Goal: Task Accomplishment & Management: Manage account settings

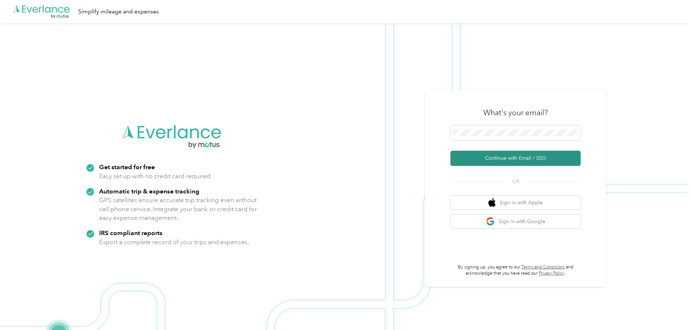
click at [518, 157] on button "Continue with Email / SSO" at bounding box center [516, 158] width 130 height 15
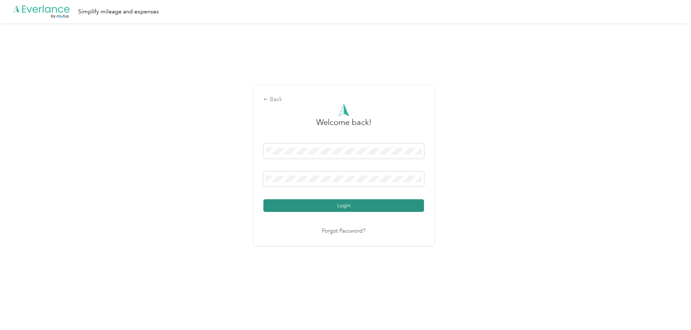
click at [307, 204] on button "Login" at bounding box center [344, 205] width 161 height 13
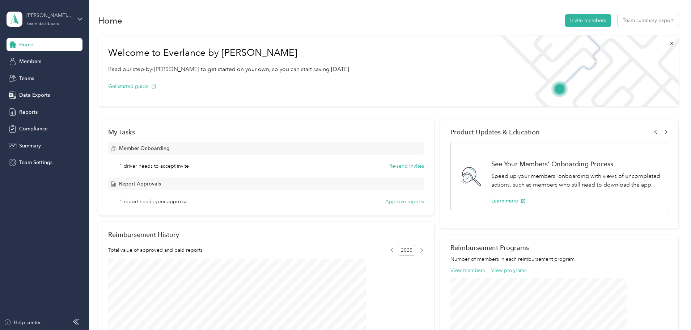
click at [38, 20] on div "[PERSON_NAME] Trail Redi Mix, LLC Team dashboard" at bounding box center [48, 19] width 45 height 14
click at [44, 74] on div "Personal dashboard" at bounding box center [36, 76] width 46 height 8
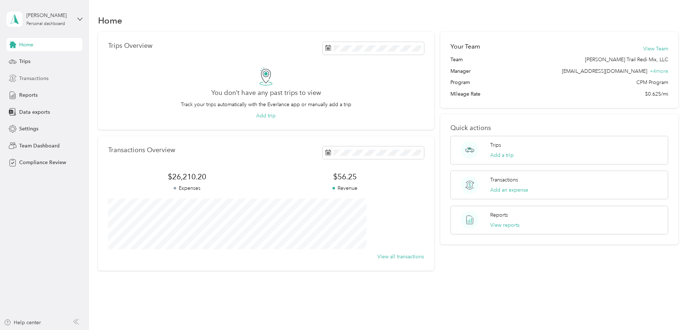
click at [25, 76] on span "Transactions" at bounding box center [33, 79] width 29 height 8
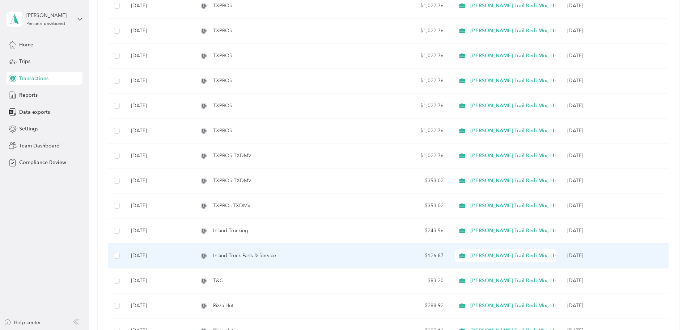
scroll to position [362, 0]
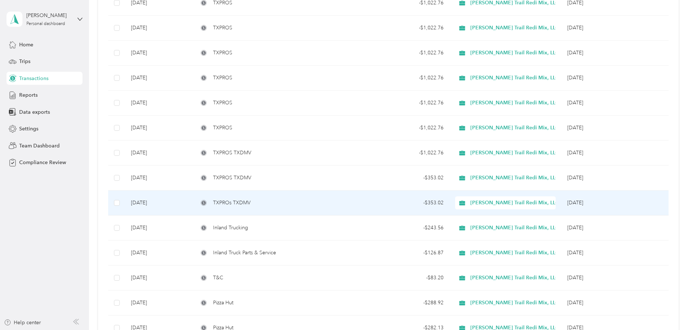
click at [294, 201] on div "TXPROs TXDMV" at bounding box center [272, 203] width 149 height 8
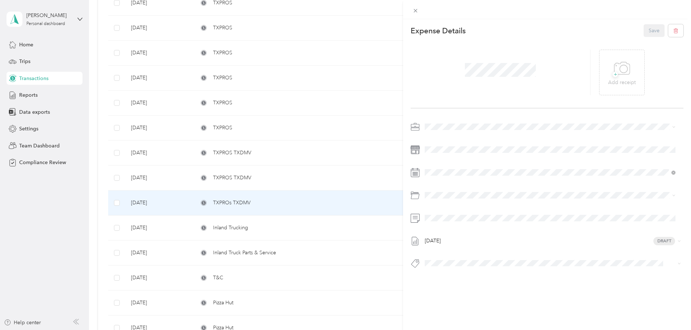
drag, startPoint x: 210, startPoint y: 177, endPoint x: 203, endPoint y: 178, distance: 7.8
click at [210, 177] on div "This expense cannot be edited because it is either under review, approved, or p…" at bounding box center [345, 165] width 691 height 330
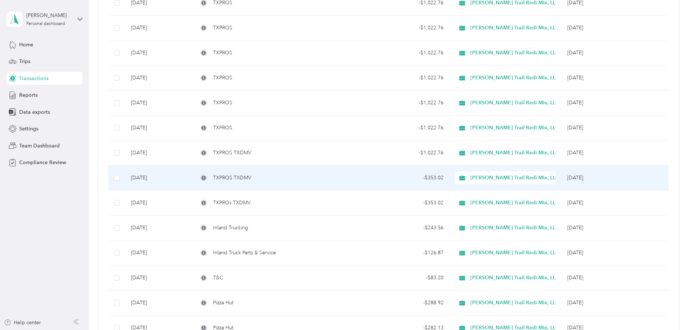
click at [193, 178] on td "[DATE]" at bounding box center [158, 177] width 67 height 25
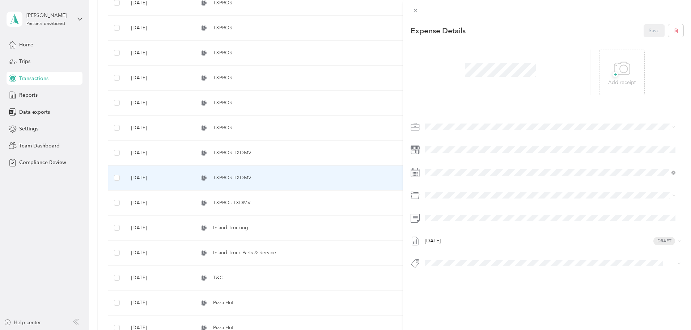
click at [269, 153] on div "This expense cannot be edited because it is either under review, approved, or p…" at bounding box center [345, 165] width 691 height 330
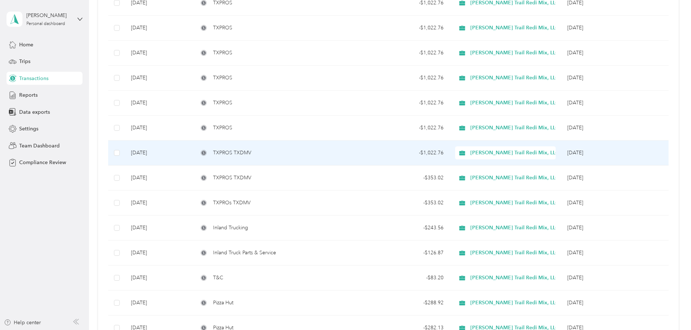
click at [252, 153] on span "TXPROS TXDMV" at bounding box center [232, 153] width 38 height 8
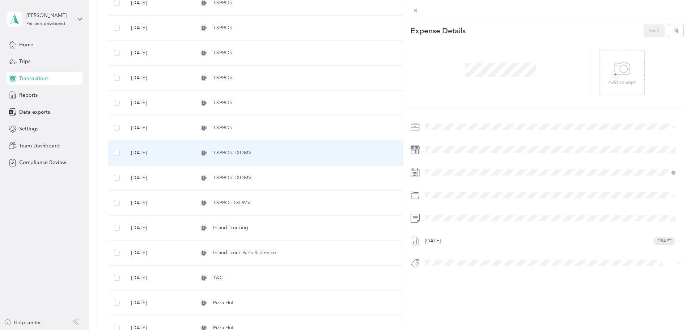
click at [265, 134] on div "This expense cannot be edited because it is either under review, approved, or p…" at bounding box center [345, 165] width 691 height 330
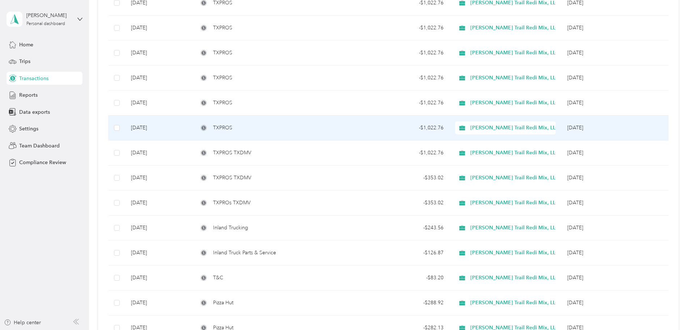
click at [232, 126] on span "TXPROS" at bounding box center [222, 128] width 19 height 8
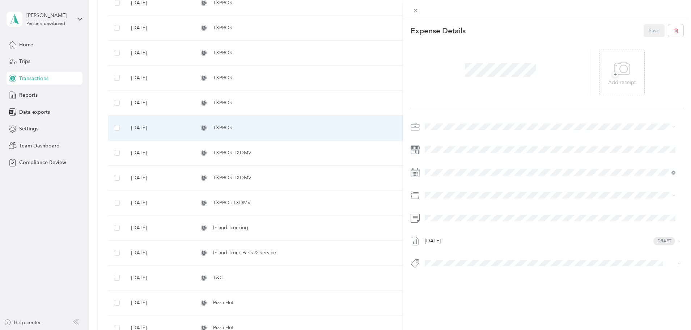
click at [262, 108] on div "This expense cannot be edited because it is either under review, approved, or p…" at bounding box center [345, 165] width 691 height 330
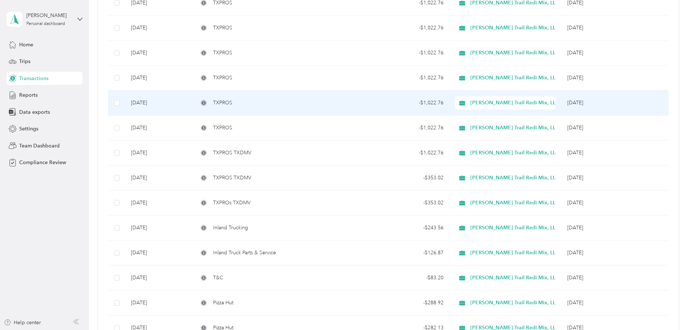
click at [232, 104] on span "TXPROS" at bounding box center [222, 103] width 19 height 8
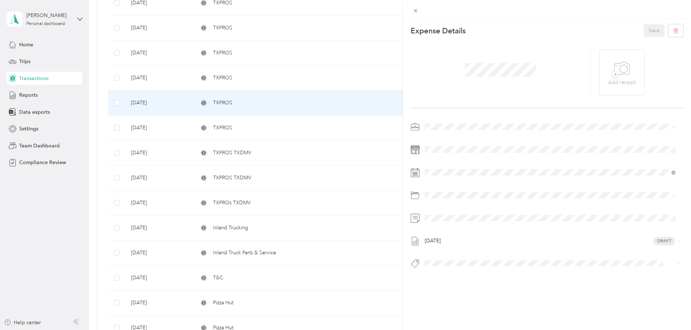
click at [246, 79] on div "This expense cannot be edited because it is either under review, approved, or p…" at bounding box center [345, 165] width 691 height 330
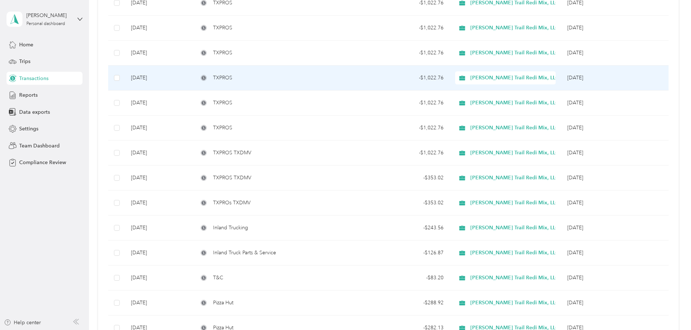
click at [246, 79] on div "TXPROS" at bounding box center [272, 78] width 149 height 8
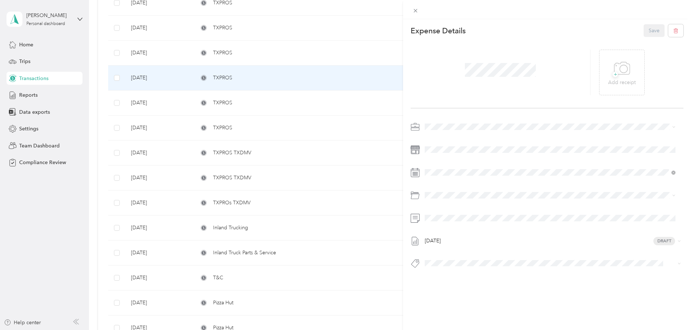
click at [266, 88] on div "This expense cannot be edited because it is either under review, approved, or p…" at bounding box center [345, 165] width 691 height 330
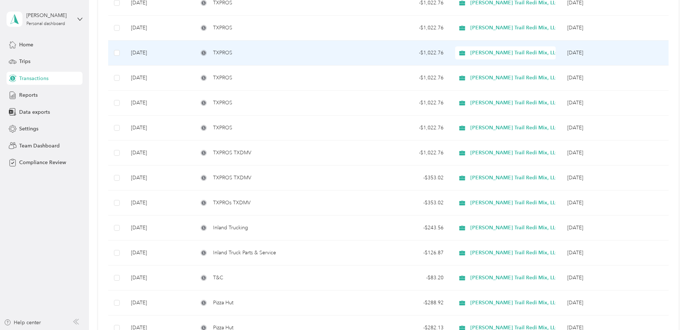
click at [232, 54] on span "TXPROS" at bounding box center [222, 53] width 19 height 8
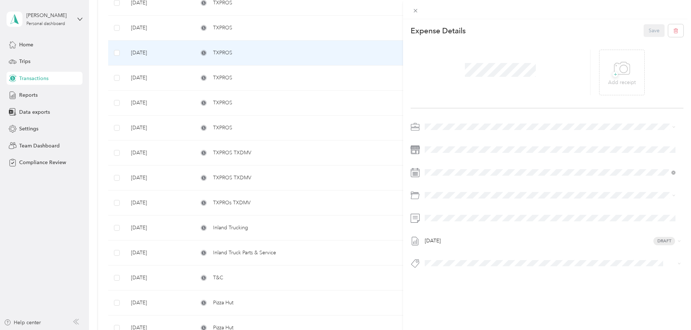
click at [325, 59] on div "This expense cannot be edited because it is either under review, approved, or p…" at bounding box center [345, 165] width 691 height 330
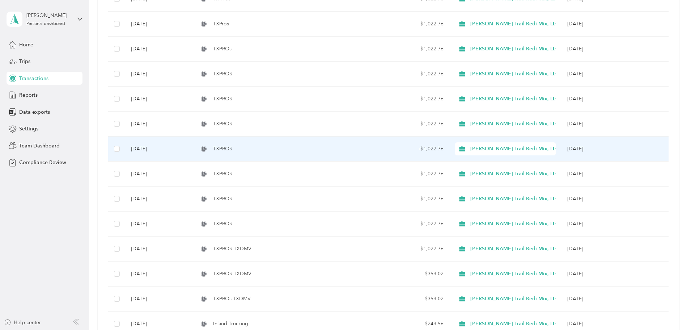
scroll to position [253, 0]
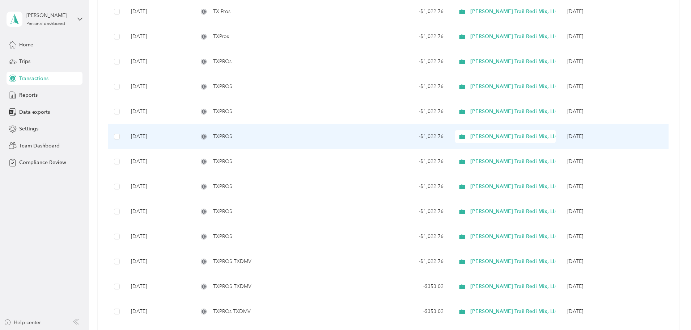
click at [268, 129] on td "TXPROS" at bounding box center [273, 136] width 160 height 25
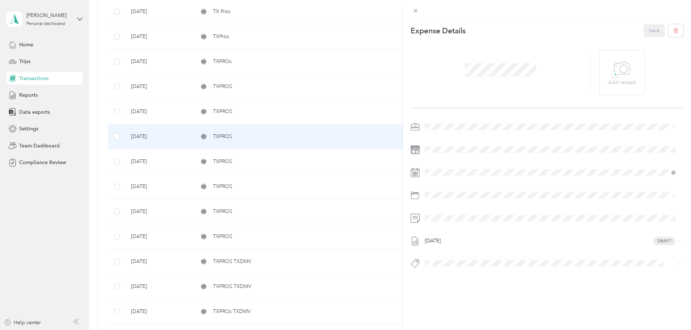
click at [244, 114] on div "This expense cannot be edited because it is either under review, approved, or p…" at bounding box center [345, 165] width 691 height 330
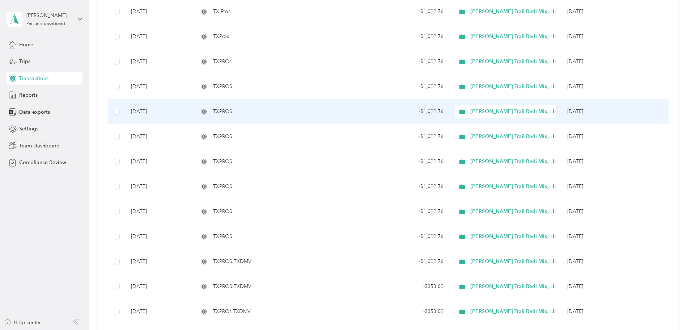
click at [232, 108] on span "TXPROS" at bounding box center [222, 112] width 19 height 8
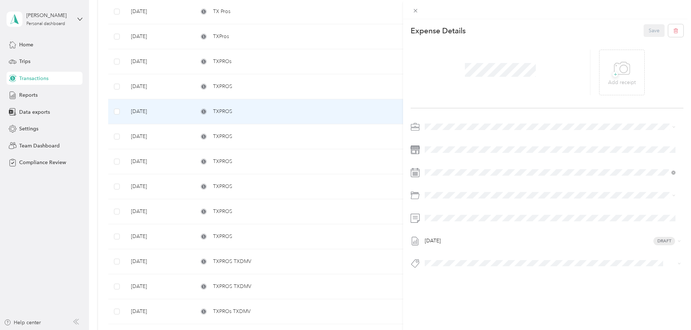
click at [260, 108] on div "This expense cannot be edited because it is either under review, approved, or p…" at bounding box center [345, 165] width 691 height 330
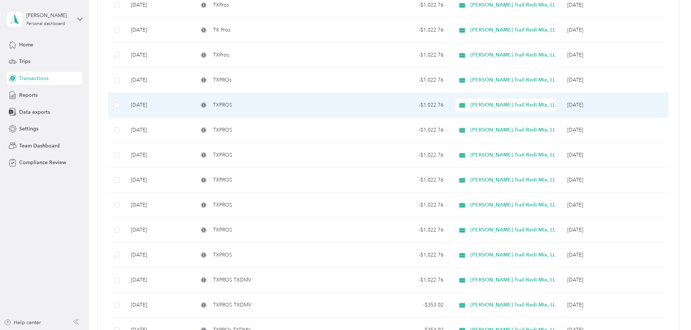
scroll to position [217, 0]
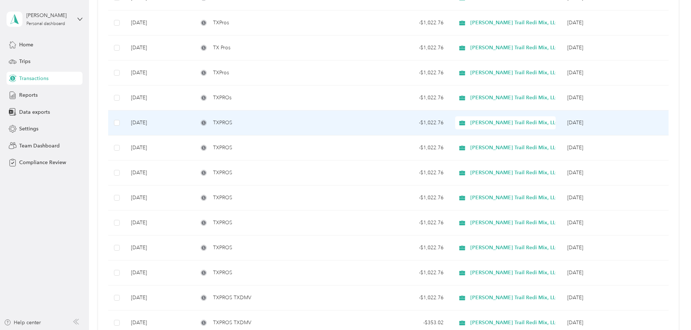
click at [232, 126] on span "TXPROS" at bounding box center [222, 123] width 19 height 8
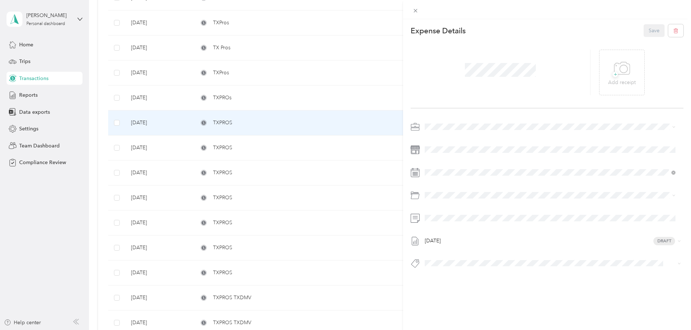
click at [271, 128] on div "This expense cannot be edited because it is either under review, approved, or p…" at bounding box center [345, 165] width 691 height 330
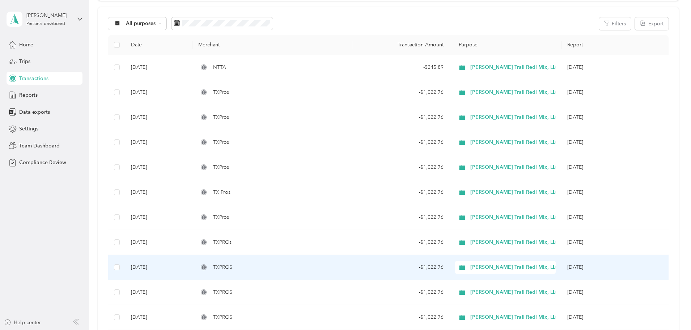
scroll to position [72, 0]
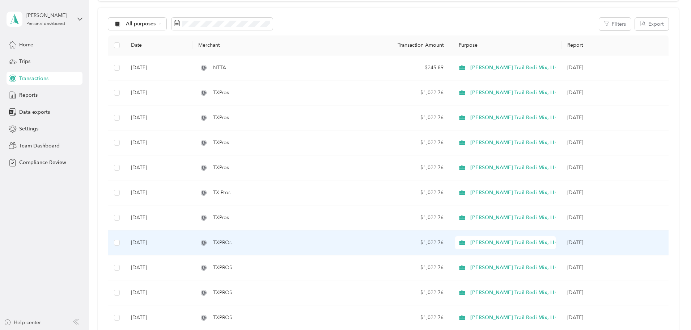
click at [276, 245] on div "TXPROs" at bounding box center [272, 243] width 149 height 8
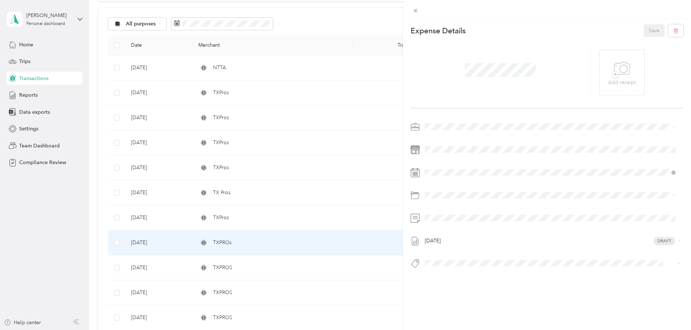
click at [252, 224] on div "This expense cannot be edited because it is either under review, approved, or p…" at bounding box center [345, 165] width 691 height 330
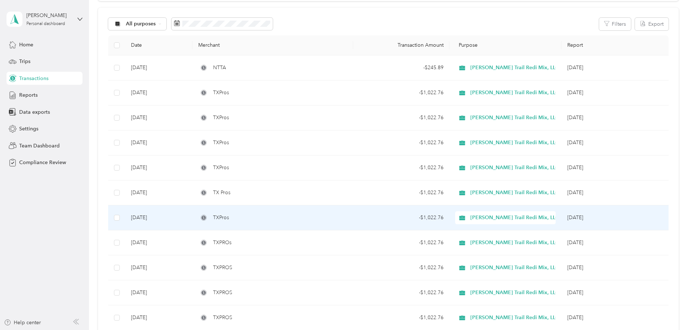
click at [229, 218] on span "TXPros" at bounding box center [221, 218] width 16 height 8
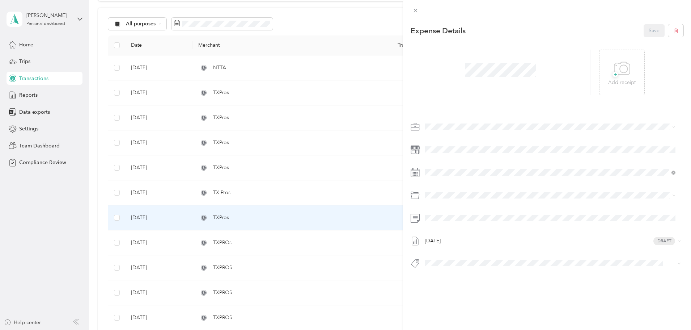
click at [257, 194] on div "This expense cannot be edited because it is either under review, approved, or p…" at bounding box center [345, 165] width 691 height 330
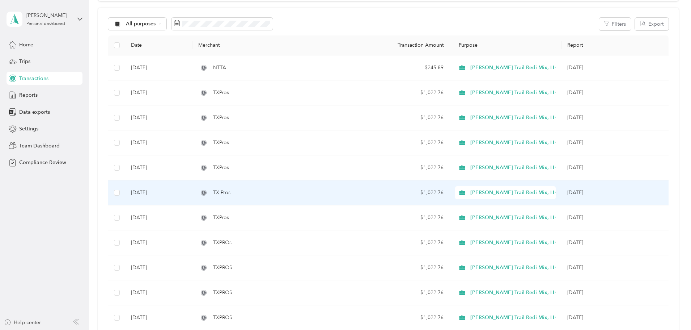
click at [231, 193] on span "TX Pros" at bounding box center [221, 193] width 17 height 8
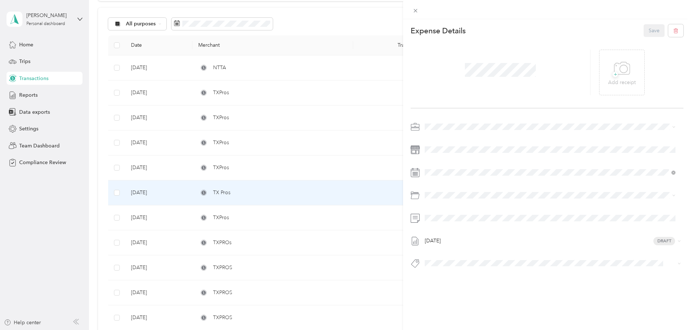
click at [264, 165] on div "This expense cannot be edited because it is either under review, approved, or p…" at bounding box center [345, 165] width 691 height 330
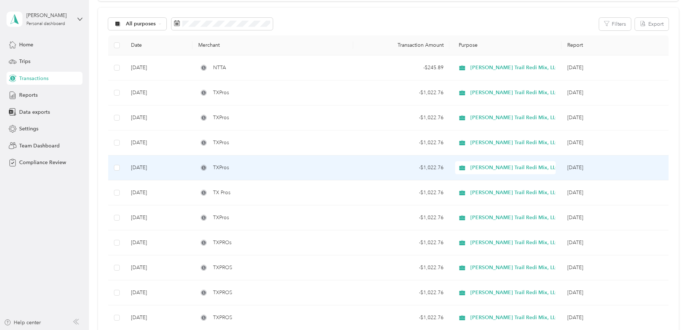
click at [264, 165] on div "TXPros" at bounding box center [272, 168] width 149 height 8
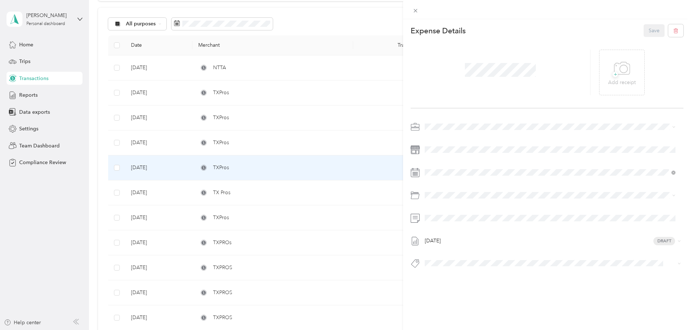
click at [211, 149] on div "This expense cannot be edited because it is either under review, approved, or p…" at bounding box center [345, 165] width 691 height 330
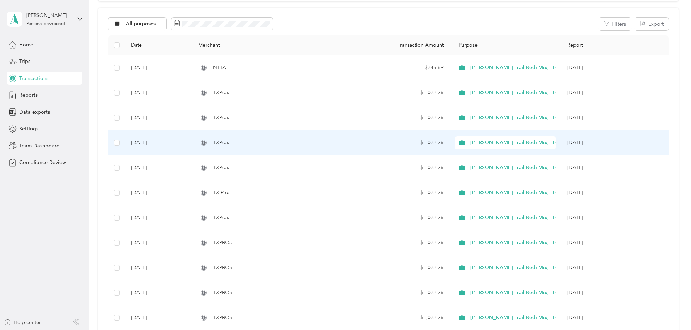
click at [193, 147] on td "[DATE]" at bounding box center [158, 142] width 67 height 25
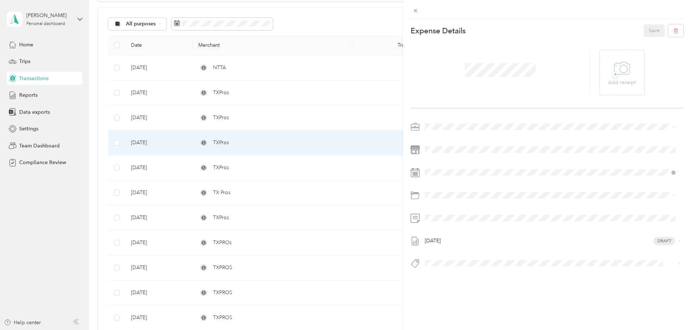
click at [254, 118] on div "This expense cannot be edited because it is either under review, approved, or p…" at bounding box center [345, 165] width 691 height 330
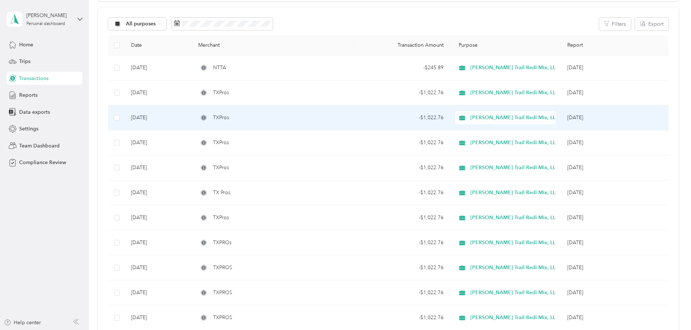
click at [229, 118] on span "TXPros" at bounding box center [221, 118] width 16 height 8
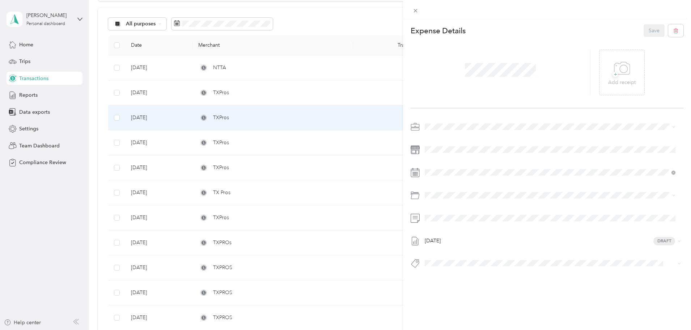
click at [263, 93] on div "This expense cannot be edited because it is either under review, approved, or p…" at bounding box center [345, 165] width 691 height 330
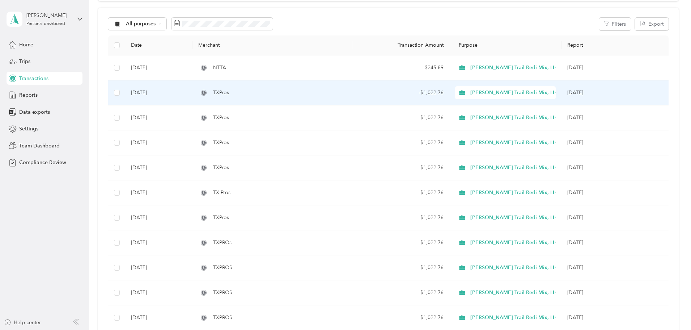
click at [229, 93] on span "TXPros" at bounding box center [221, 93] width 16 height 8
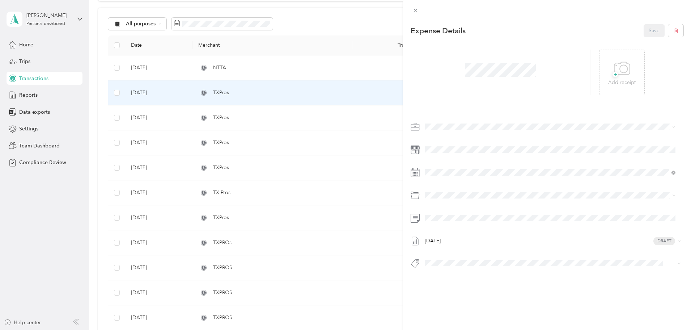
click at [308, 82] on div "This expense cannot be edited because it is either under review, approved, or p…" at bounding box center [345, 165] width 691 height 330
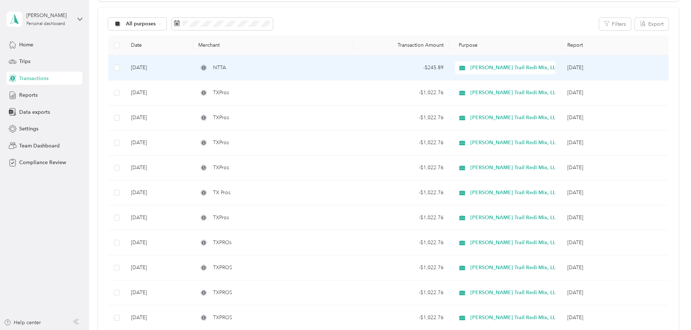
click at [302, 75] on td "NTTA" at bounding box center [273, 67] width 160 height 25
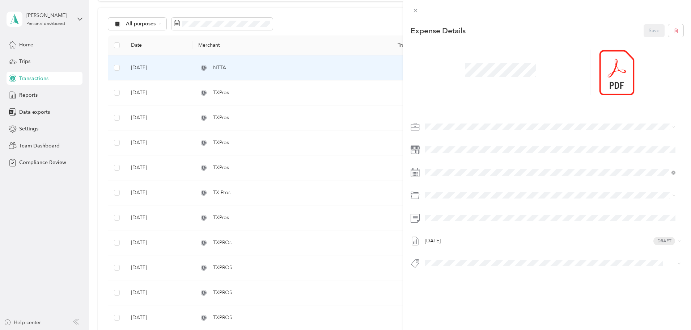
click at [228, 70] on div "This expense cannot be edited because it is either under review, approved, or p…" at bounding box center [345, 165] width 691 height 330
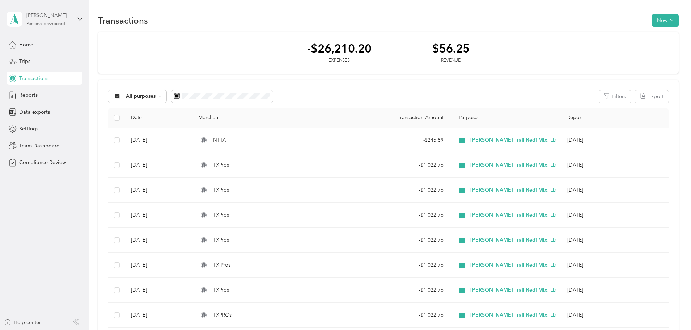
click at [48, 17] on div "[PERSON_NAME]" at bounding box center [48, 16] width 45 height 8
click at [32, 94] on div "Log out" at bounding box center [27, 93] width 28 height 8
